Goal: Information Seeking & Learning: Learn about a topic

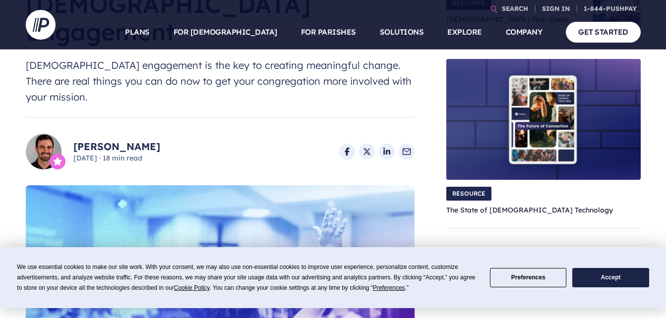
scroll to position [149, 0]
click at [548, 282] on button "Preferences" at bounding box center [528, 277] width 76 height 19
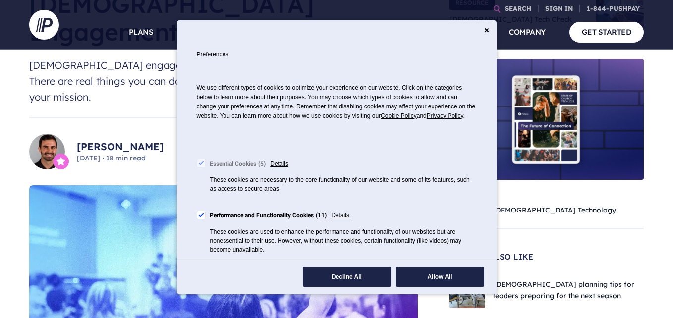
click at [421, 271] on button "Allow All" at bounding box center [440, 277] width 88 height 20
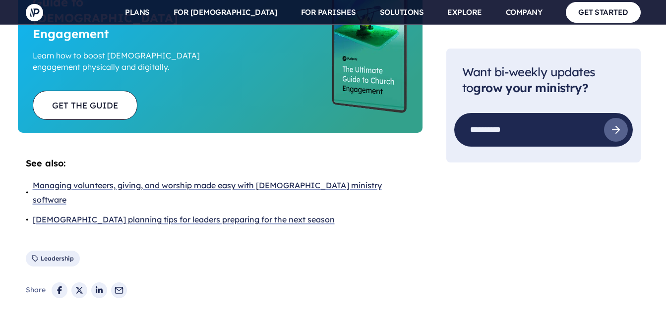
scroll to position [6424, 0]
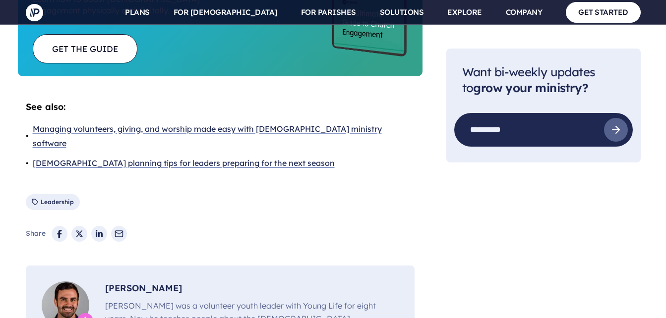
drag, startPoint x: 401, startPoint y: 281, endPoint x: 571, endPoint y: 309, distance: 172.4
drag, startPoint x: 571, startPoint y: 309, endPoint x: 634, endPoint y: 299, distance: 63.9
drag, startPoint x: 635, startPoint y: 298, endPoint x: 582, endPoint y: 304, distance: 53.4
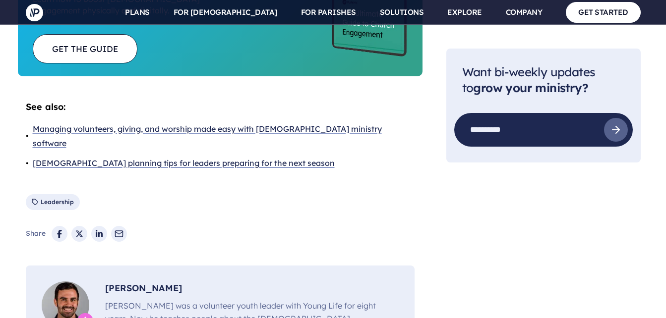
drag, startPoint x: 346, startPoint y: 297, endPoint x: 379, endPoint y: 300, distance: 33.4
drag, startPoint x: 404, startPoint y: 282, endPoint x: 427, endPoint y: 305, distance: 32.6
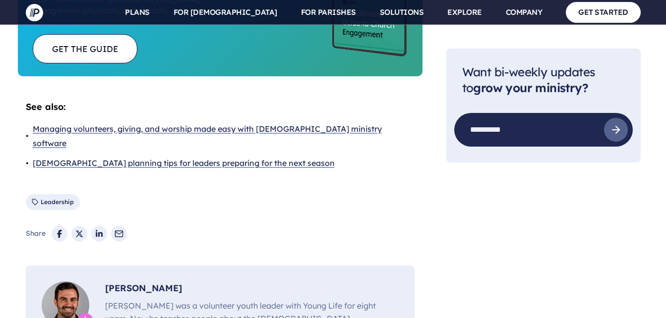
copy p "© 2025 Pushpay Holdings Security Privacy Policy Terms of Use"
drag, startPoint x: 348, startPoint y: 297, endPoint x: 382, endPoint y: 297, distance: 33.7
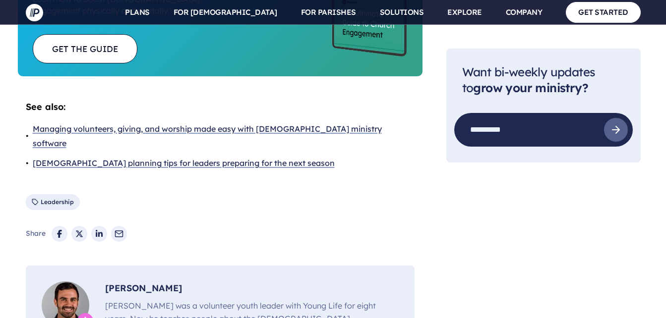
drag, startPoint x: 348, startPoint y: 297, endPoint x: 360, endPoint y: 297, distance: 11.9
drag, startPoint x: 411, startPoint y: 298, endPoint x: 436, endPoint y: 302, distance: 25.8
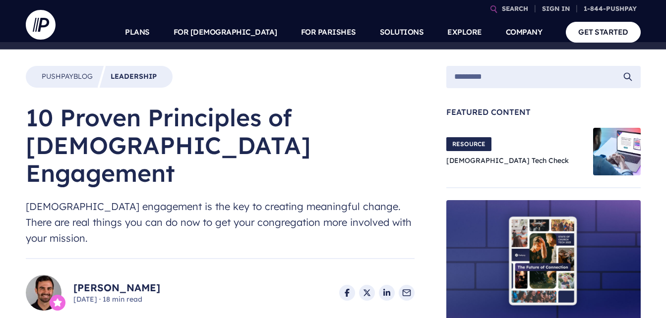
scroll to position [0, 0]
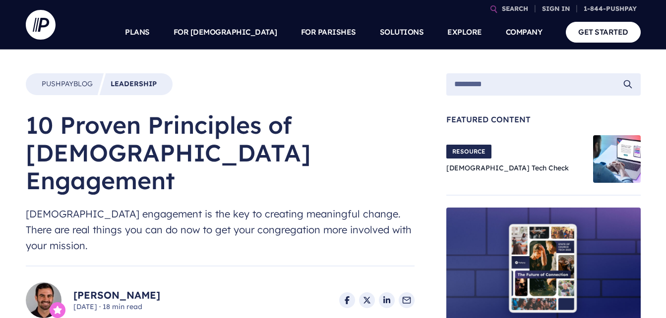
drag, startPoint x: 21, startPoint y: 125, endPoint x: 194, endPoint y: 262, distance: 220.9
copy div "10 Proven Principles of Church Engagement Church engagement is the key to creat…"
click at [107, 163] on h1 "10 Proven Principles of [DEMOGRAPHIC_DATA] Engagement" at bounding box center [220, 152] width 389 height 83
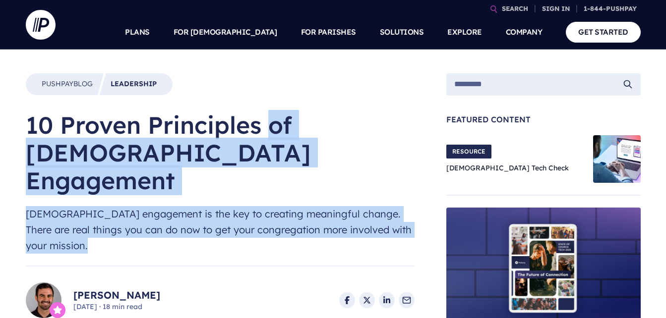
drag, startPoint x: 28, startPoint y: 121, endPoint x: 325, endPoint y: 211, distance: 310.9
copy div "10 Proven Principles of Church Engagement Church engagement is the key to creat…"
click at [597, 158] on img at bounding box center [617, 159] width 48 height 48
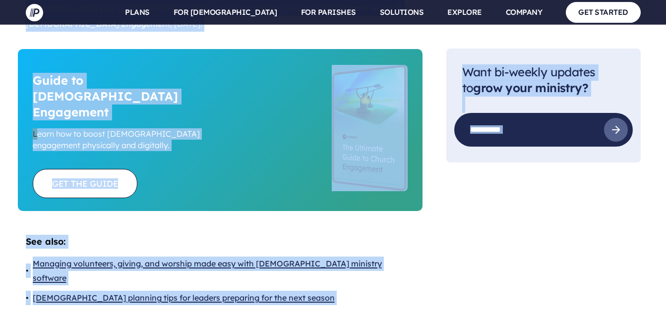
scroll to position [6295, 0]
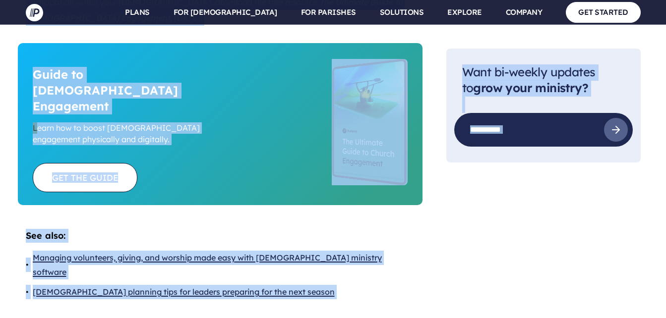
drag, startPoint x: 25, startPoint y: 74, endPoint x: 154, endPoint y: 100, distance: 131.5
copy div "Lor Ipsumd Sitametcon Ad eli Sed do Eiusmod Temp Incidi Utlabore etdol mag aliq…"
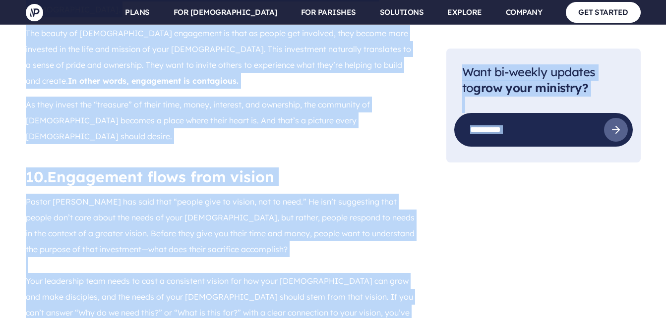
scroll to position [5848, 0]
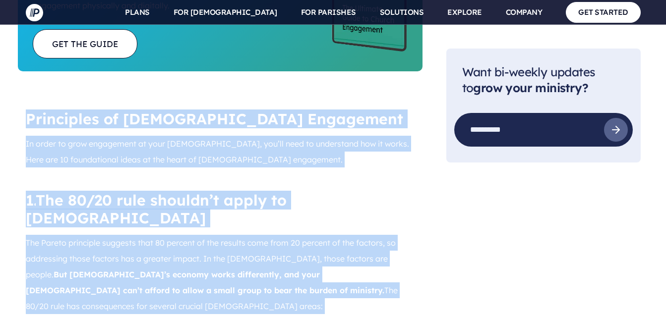
scroll to position [1553, 0]
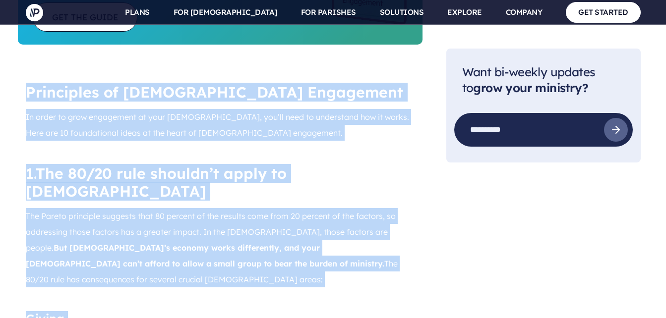
drag, startPoint x: 28, startPoint y: 52, endPoint x: 273, endPoint y: 243, distance: 310.6
copy div "Loremipsum do Sitame Consectetu Ad elits do eius temporinci ut labo etdolo, mag…"
